Goal: Transaction & Acquisition: Purchase product/service

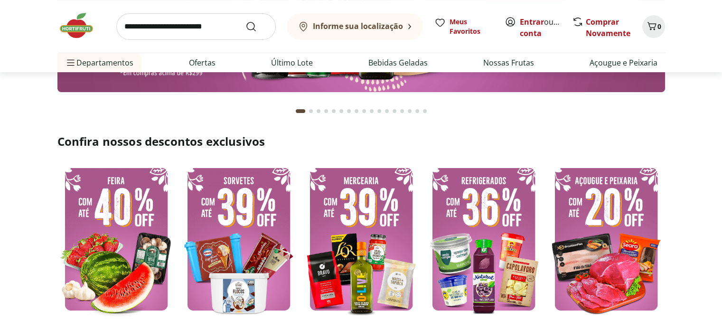
scroll to position [237, 0]
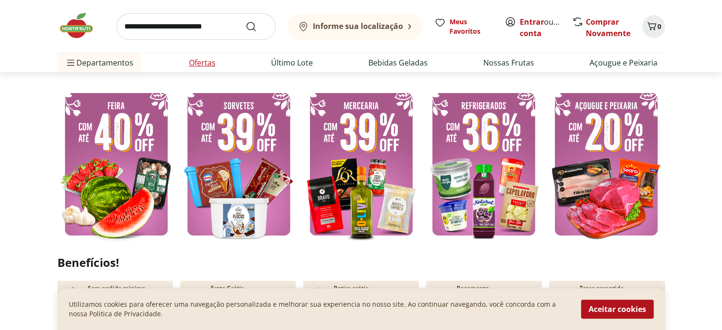
click at [194, 60] on link "Ofertas" at bounding box center [202, 62] width 27 height 11
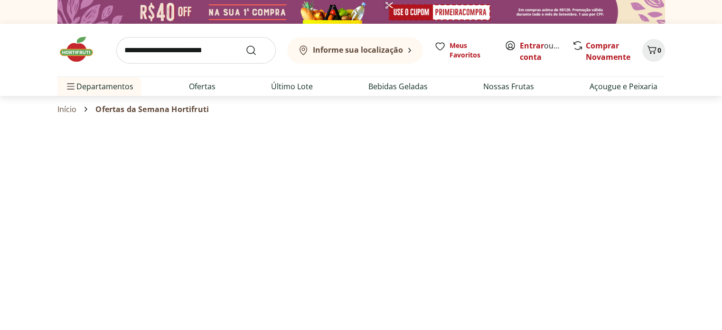
select select "**********"
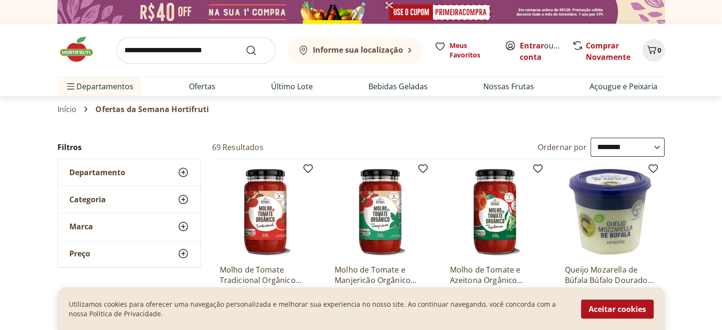
click at [182, 171] on icon at bounding box center [183, 172] width 11 height 11
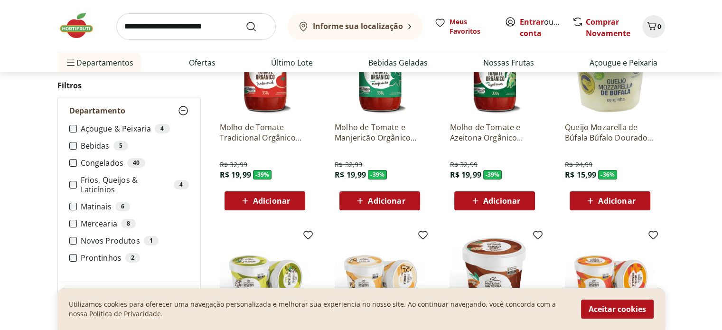
scroll to position [190, 0]
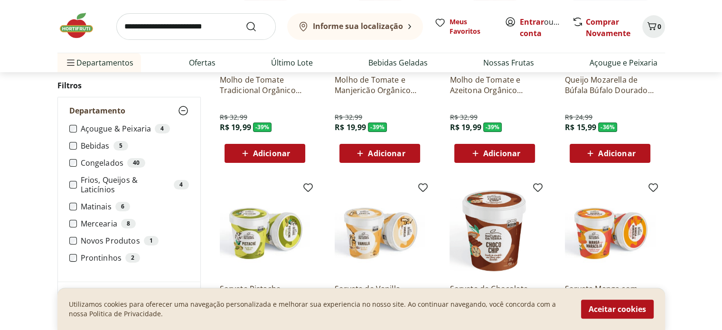
click at [184, 109] on icon at bounding box center [183, 110] width 11 height 11
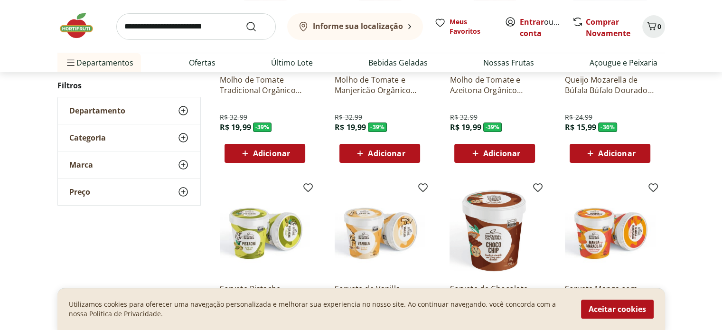
click at [183, 136] on use at bounding box center [183, 137] width 11 height 11
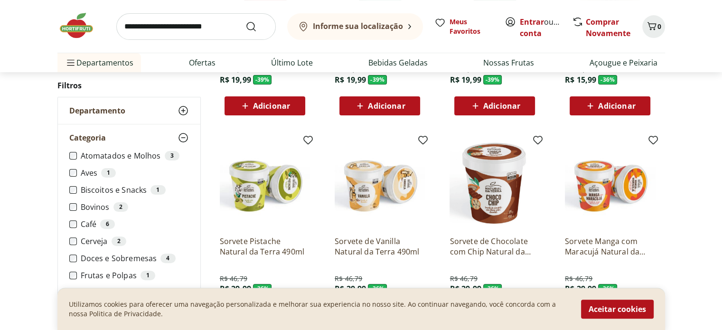
scroll to position [285, 0]
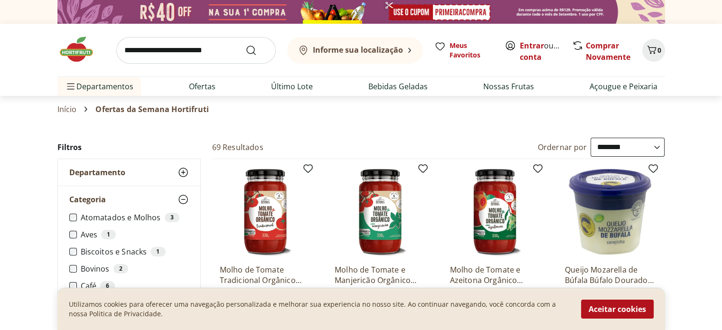
click at [183, 197] on icon at bounding box center [183, 199] width 11 height 11
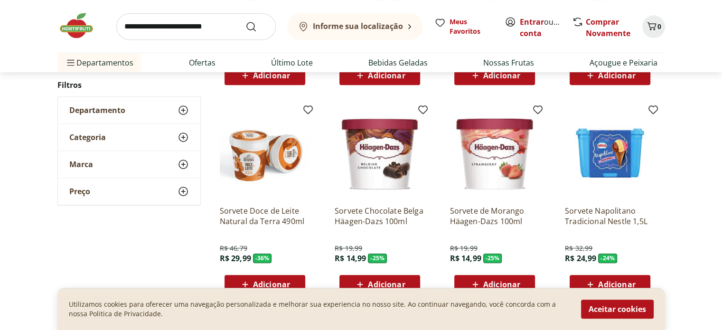
scroll to position [475, 0]
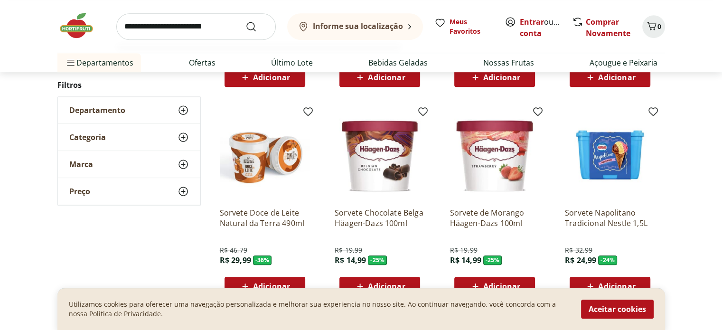
click at [174, 30] on input "search" at bounding box center [196, 26] width 160 height 27
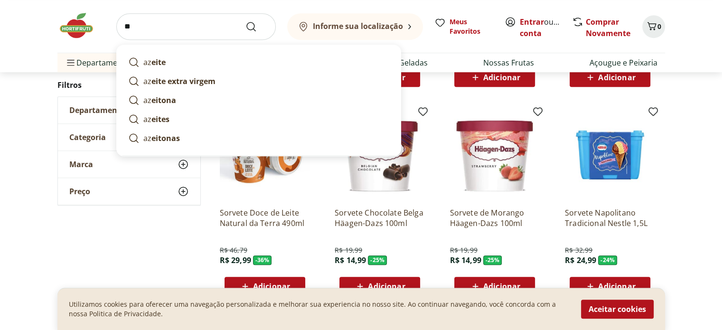
type input "***"
